Goal: Transaction & Acquisition: Book appointment/travel/reservation

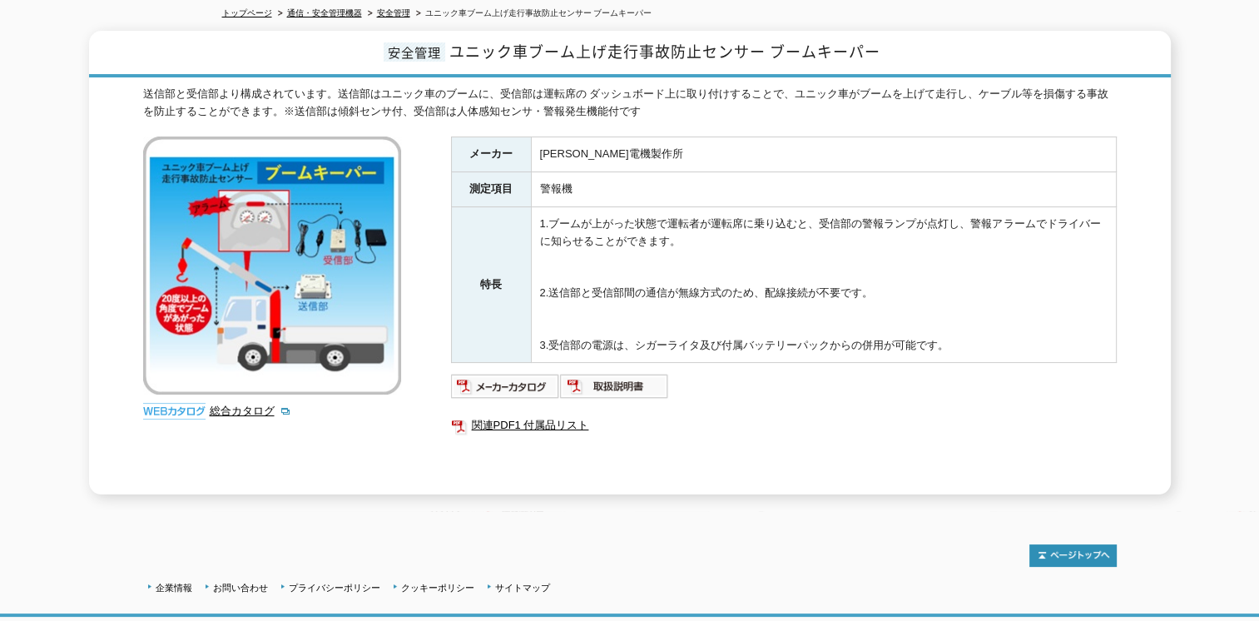
scroll to position [250, 0]
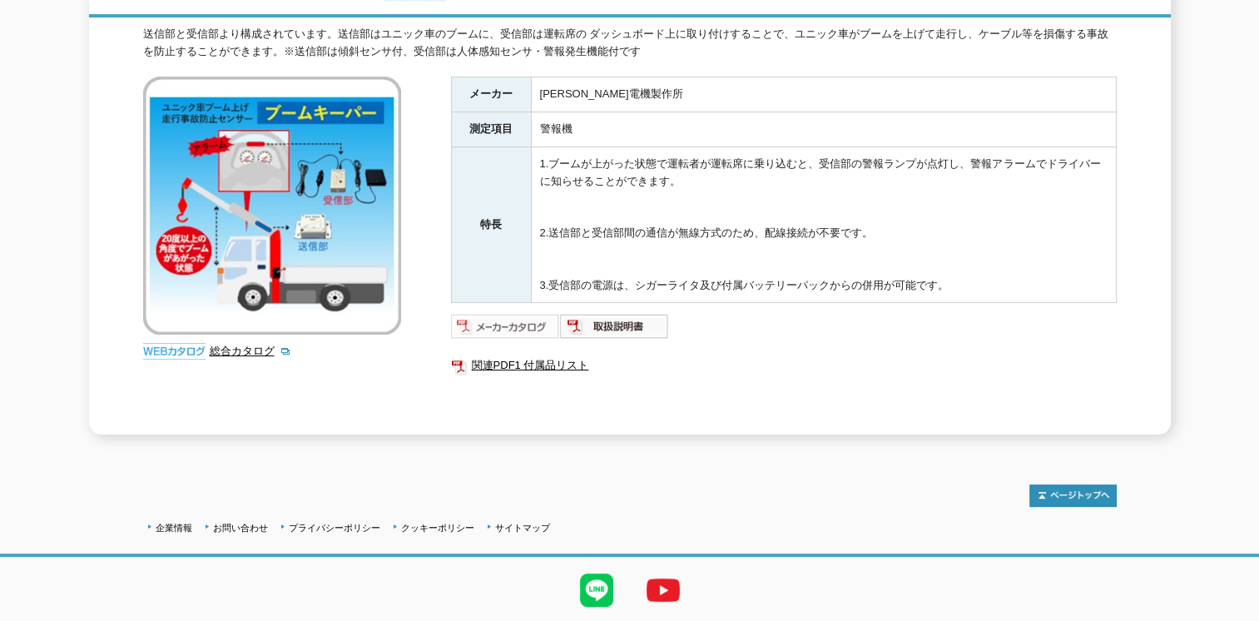
click at [521, 314] on img at bounding box center [505, 326] width 109 height 27
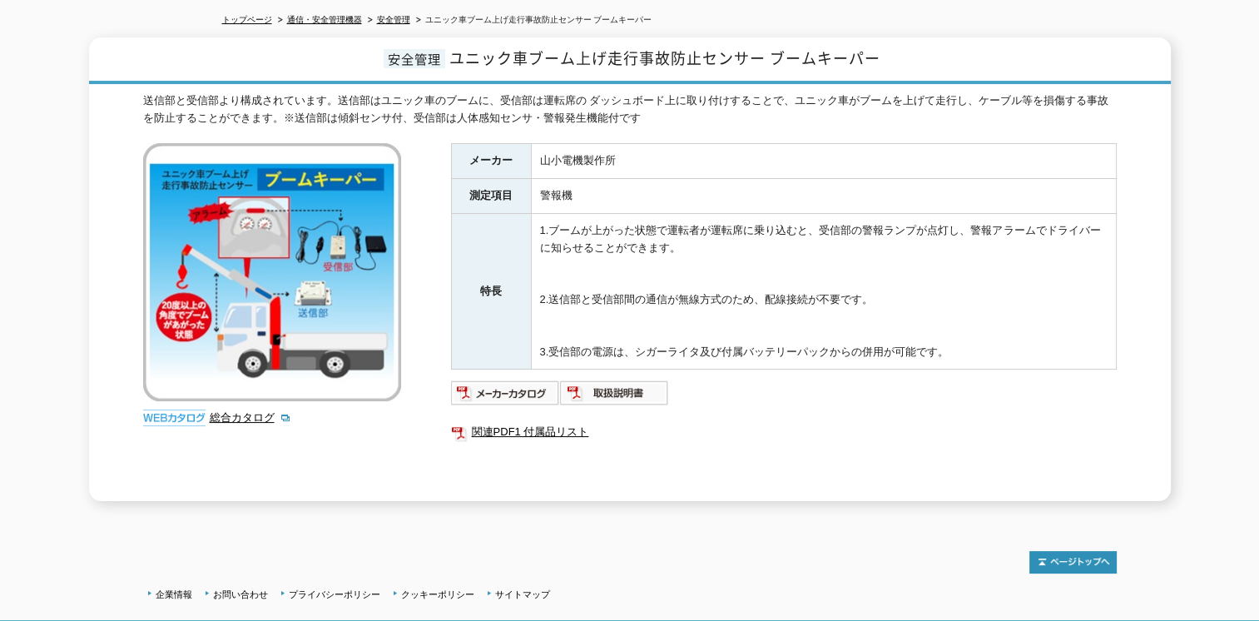
scroll to position [289, 0]
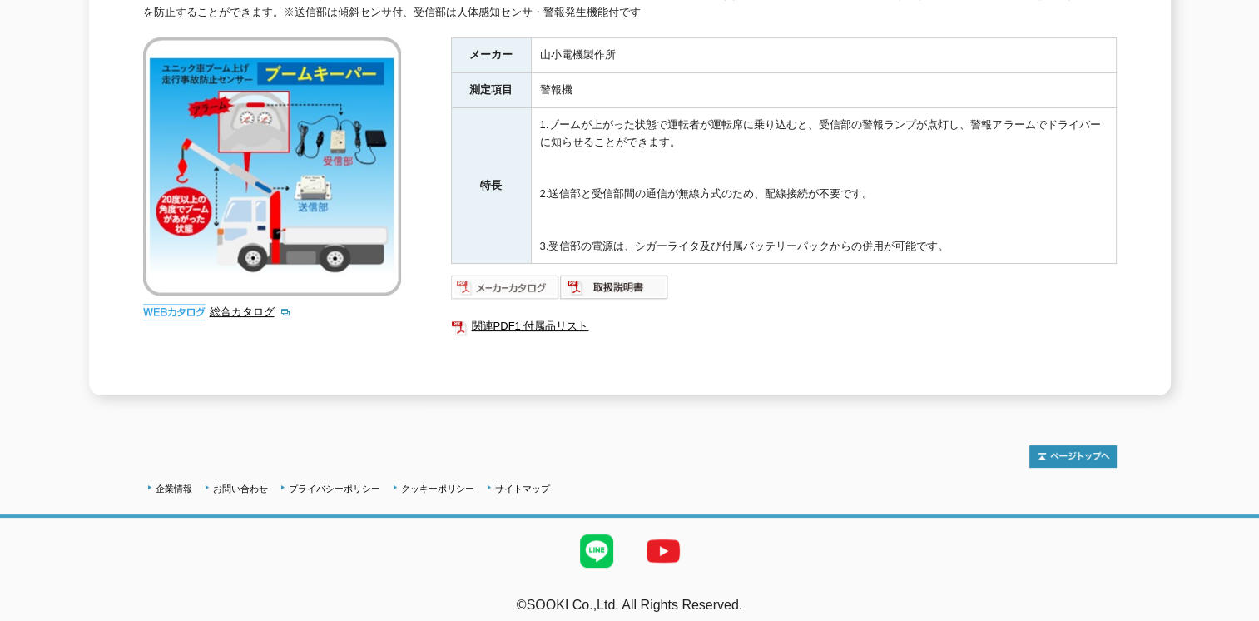
click at [525, 276] on img at bounding box center [505, 287] width 109 height 27
